Goal: Communication & Community: Answer question/provide support

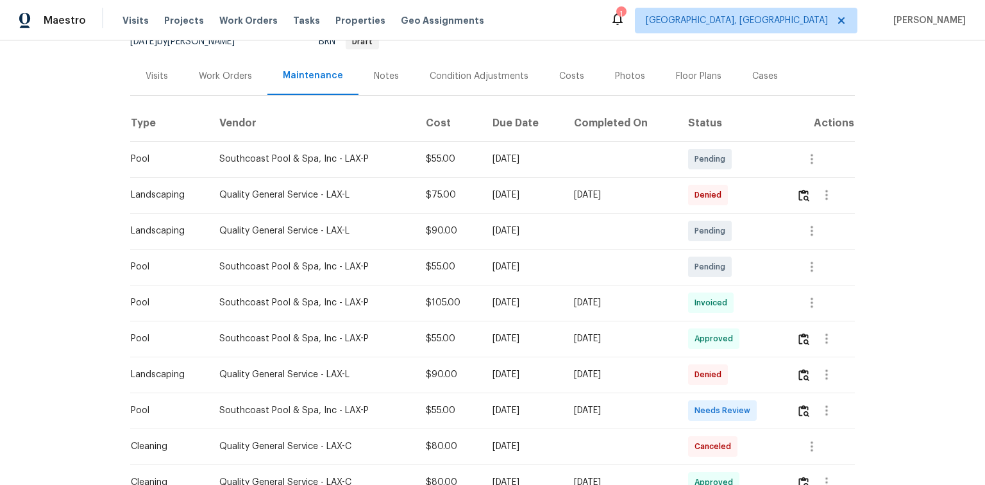
scroll to position [154, 0]
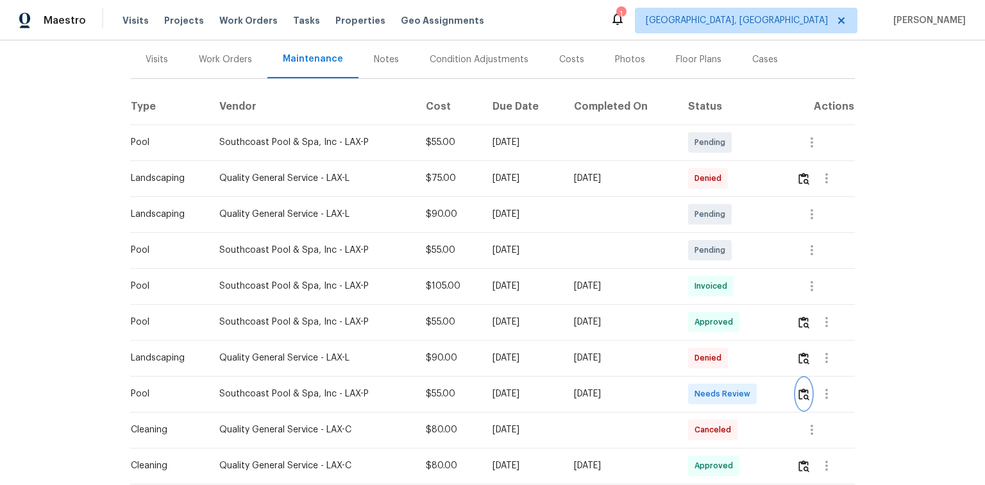
click at [800, 392] on img "button" at bounding box center [803, 394] width 11 height 12
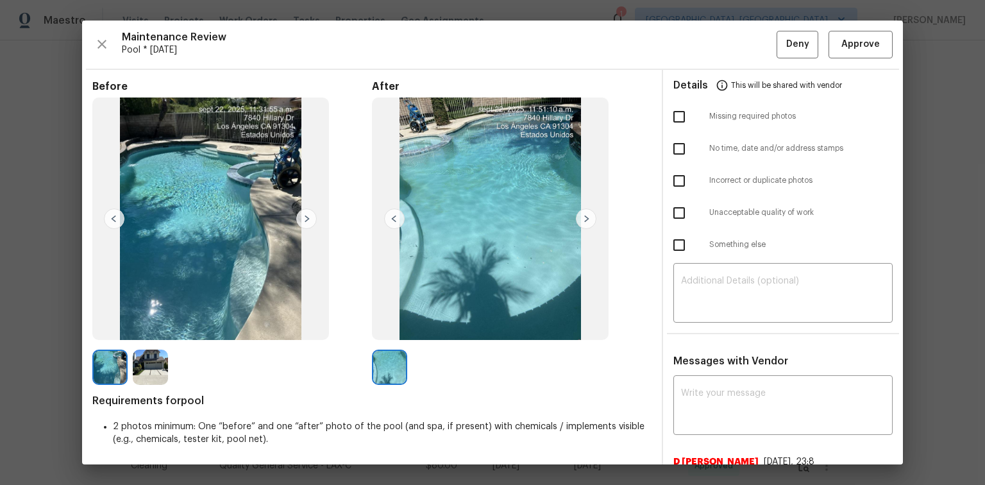
click at [674, 210] on input "checkbox" at bounding box center [678, 212] width 27 height 27
checkbox input "true"
click at [672, 115] on input "checkbox" at bounding box center [678, 116] width 27 height 27
checkbox input "true"
click at [690, 274] on div "​" at bounding box center [782, 294] width 219 height 56
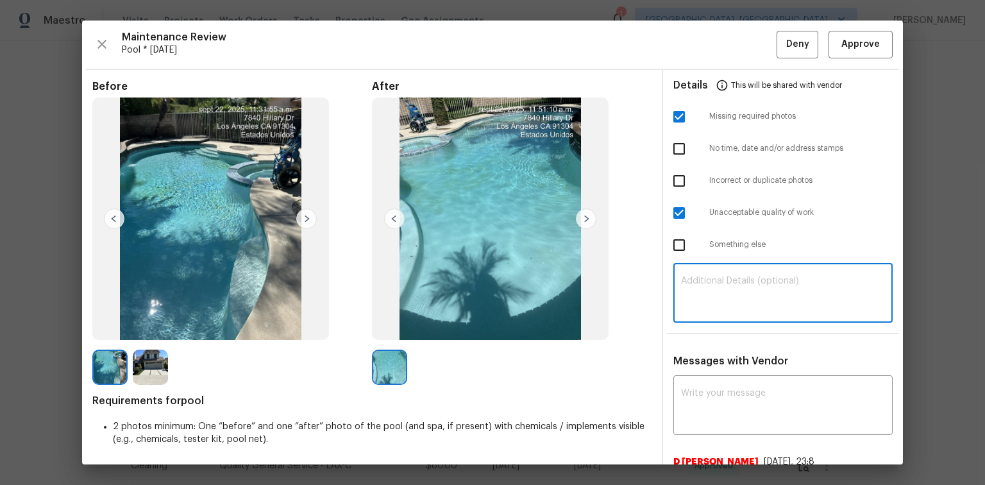
paste textarea "Maintenance Audit Team: Hello! Unfortunately, this Pool visit completed on [DAT…"
type textarea "Maintenance Audit Team: Hello! Unfortunately, this Pool visit completed on [DAT…"
click at [700, 390] on textarea at bounding box center [783, 406] width 204 height 36
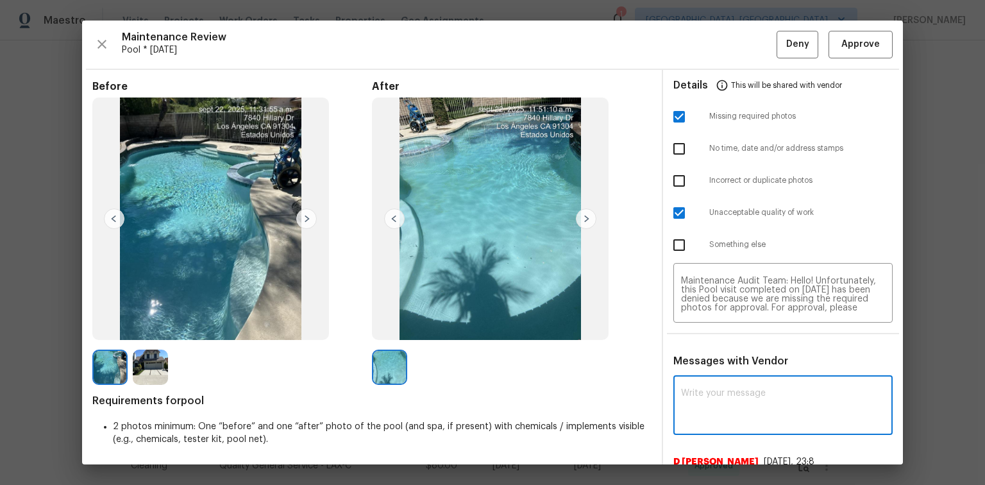
paste textarea "Maintenance Audit Team: Hello! Unfortunately, this Pool visit completed on [DAT…"
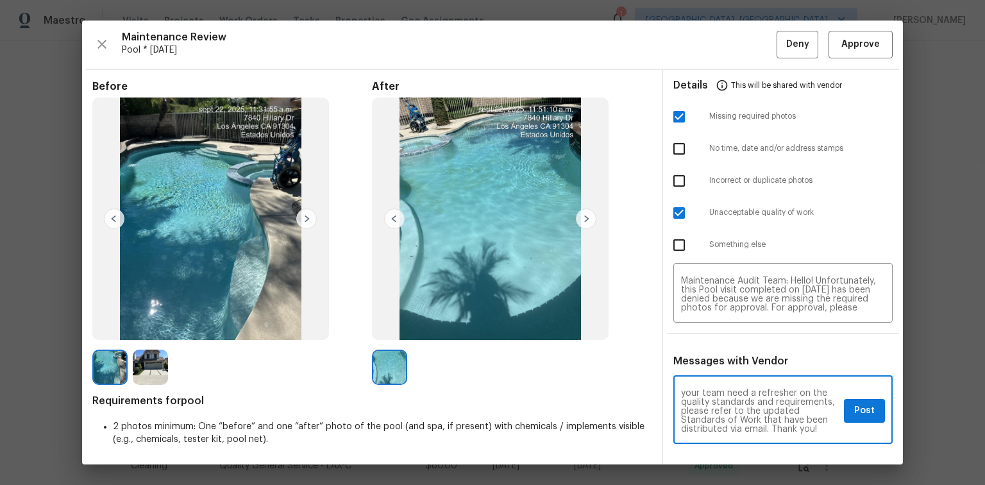
type textarea "Maintenance Audit Team: Hello! Unfortunately, this Pool visit completed on [DAT…"
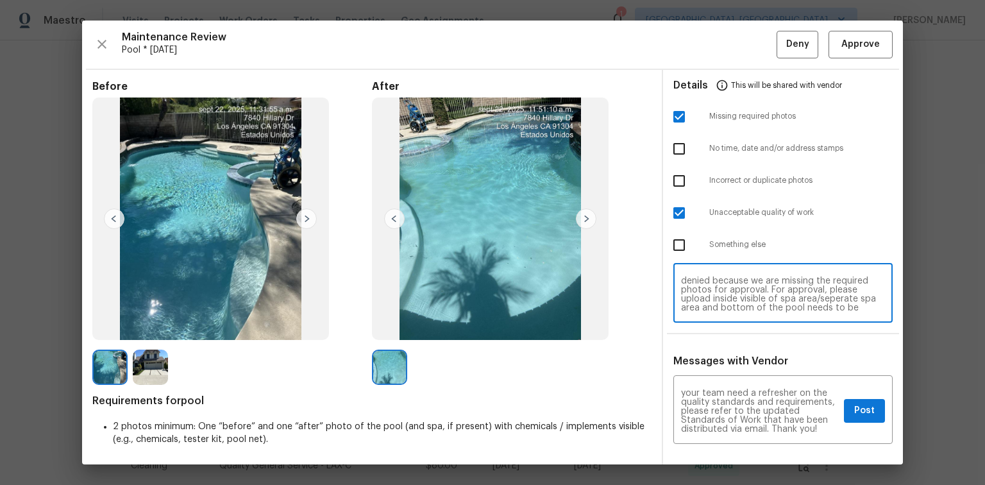
scroll to position [21, 0]
click at [716, 304] on textarea "Maintenance Audit Team: Hello! Unfortunately, this Pool visit completed on [DAT…" at bounding box center [783, 294] width 204 height 36
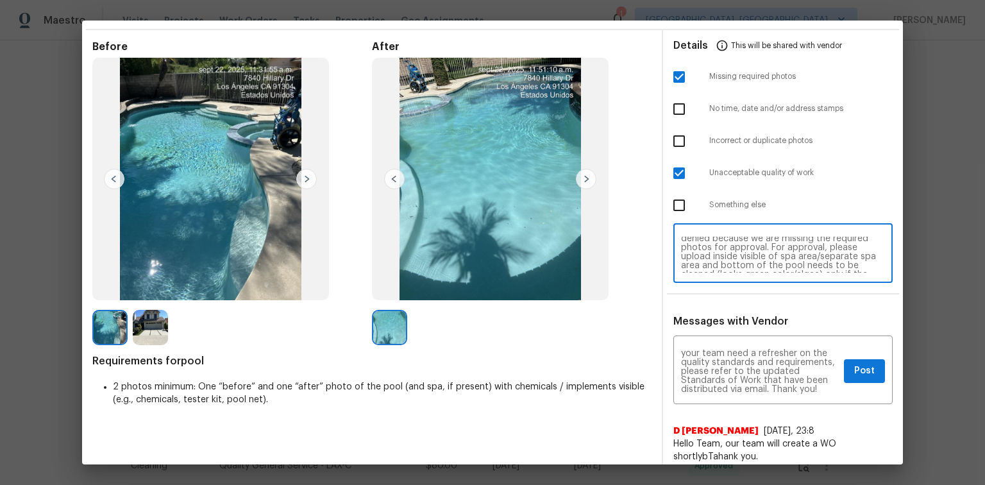
scroll to position [51, 0]
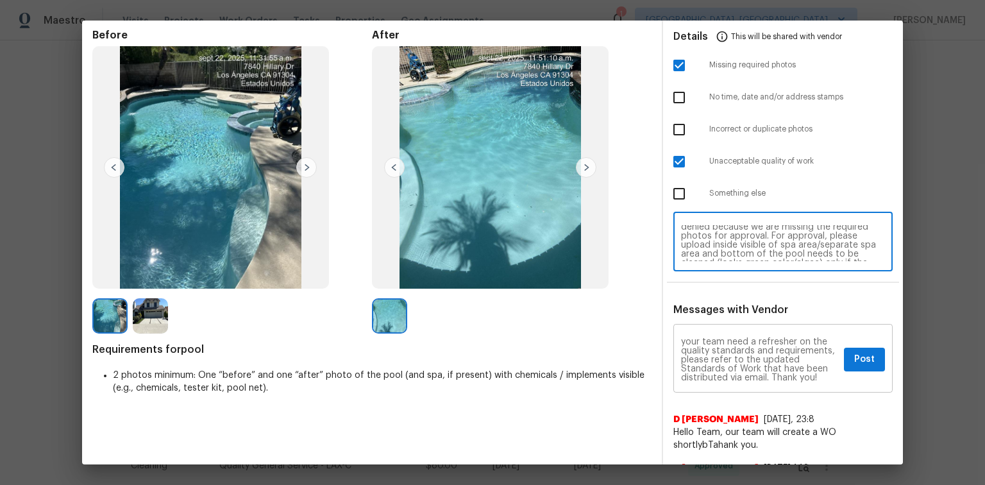
type textarea "Maintenance Audit Team: Hello! Unfortunately, this Pool visit completed on [DAT…"
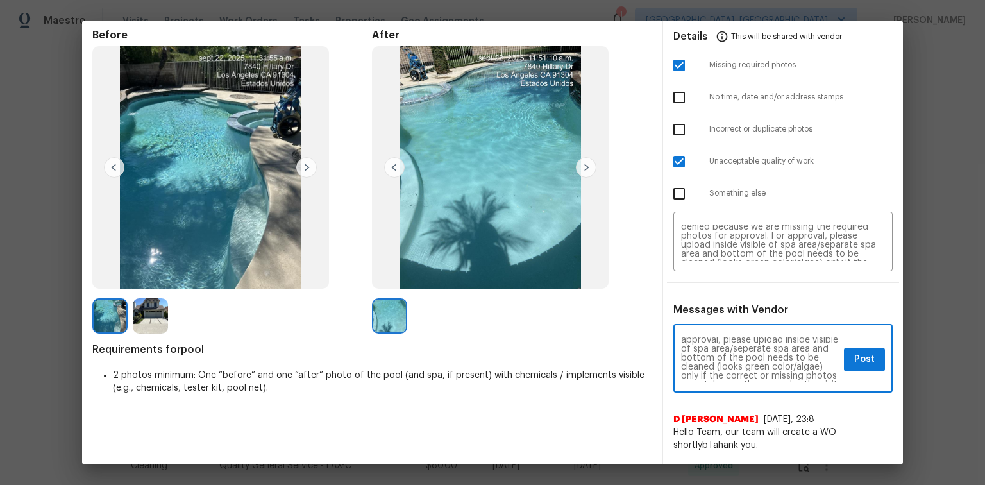
scroll to position [26, 0]
click at [716, 376] on textarea "Maintenance Audit Team: Hello! Unfortunately, this Pool visit completed on [DAT…" at bounding box center [760, 359] width 158 height 45
type textarea "Maintenance Audit Team: Hello! Unfortunately, this Pool visit completed on [DAT…"
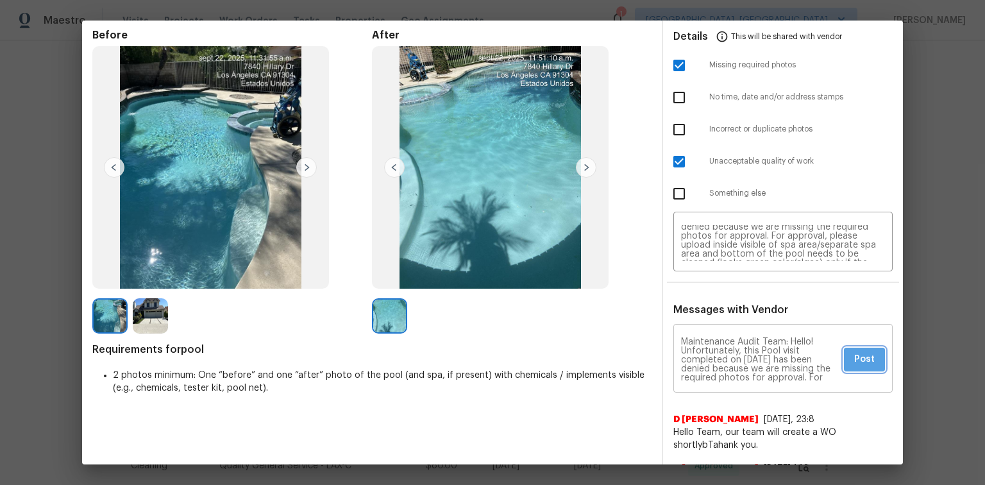
click at [854, 359] on span "Post" at bounding box center [864, 359] width 21 height 16
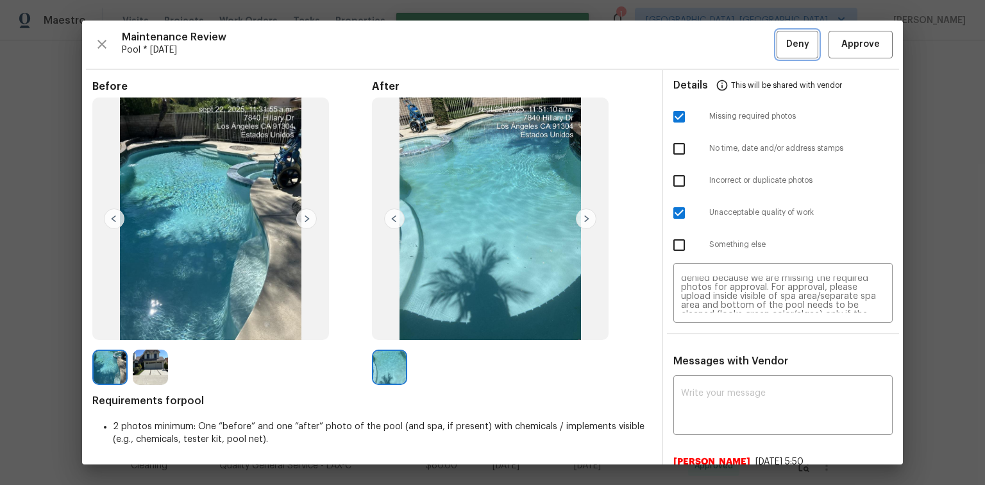
click at [790, 42] on span "Deny" at bounding box center [797, 45] width 23 height 16
